Goal: Task Accomplishment & Management: Complete application form

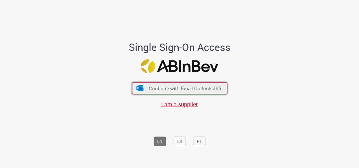
click at [191, 87] on span "Continue with Email Outlook 365" at bounding box center [185, 88] width 73 height 6
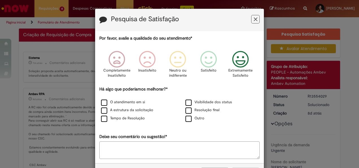
click at [247, 62] on icon "Feedback" at bounding box center [240, 59] width 21 height 17
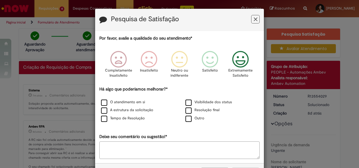
click at [251, 17] on button "Feedback" at bounding box center [255, 19] width 8 height 8
